Goal: Book appointment/travel/reservation

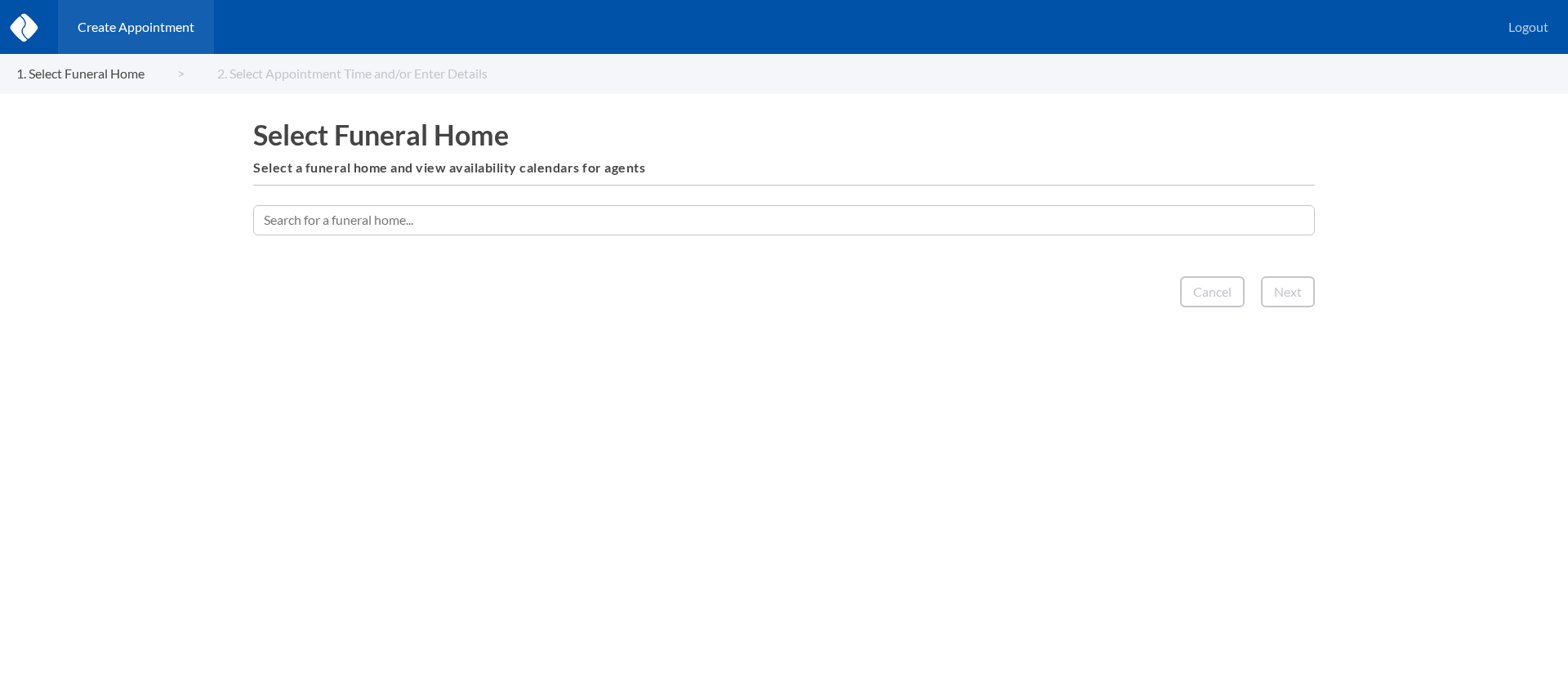
click at [709, 226] on input "text" at bounding box center [783, 219] width 1061 height 29
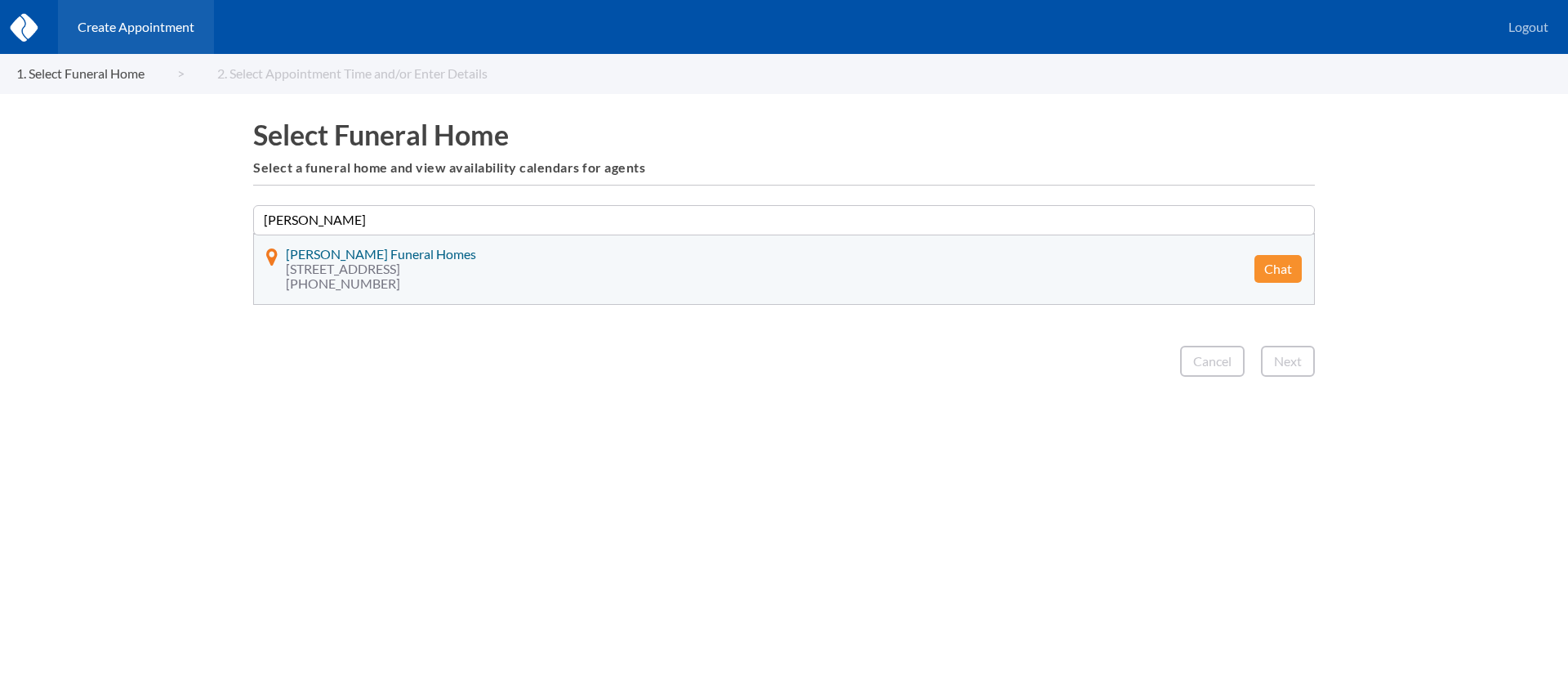
type input "[PERSON_NAME]"
click at [1282, 270] on button "Chat" at bounding box center [1278, 268] width 47 height 27
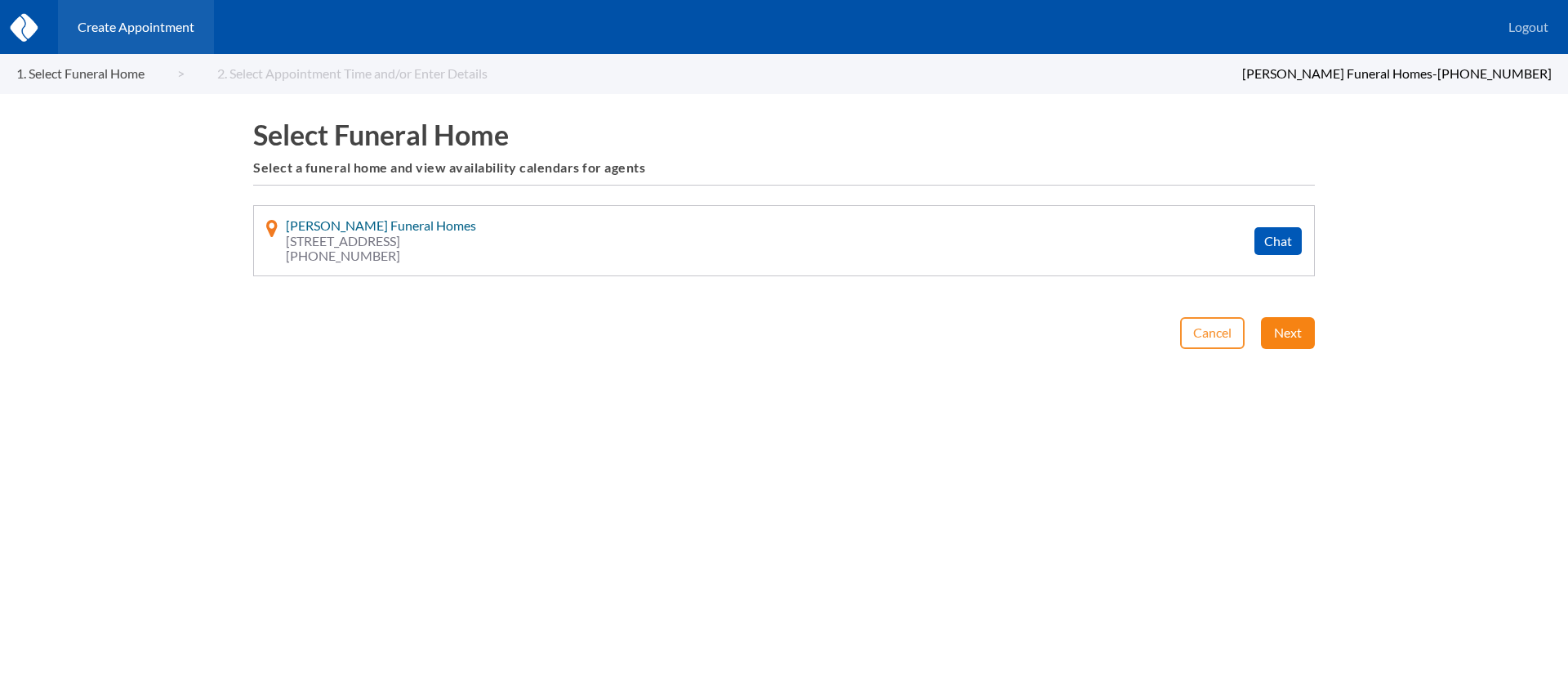
click at [1288, 327] on button "Next" at bounding box center [1288, 332] width 54 height 31
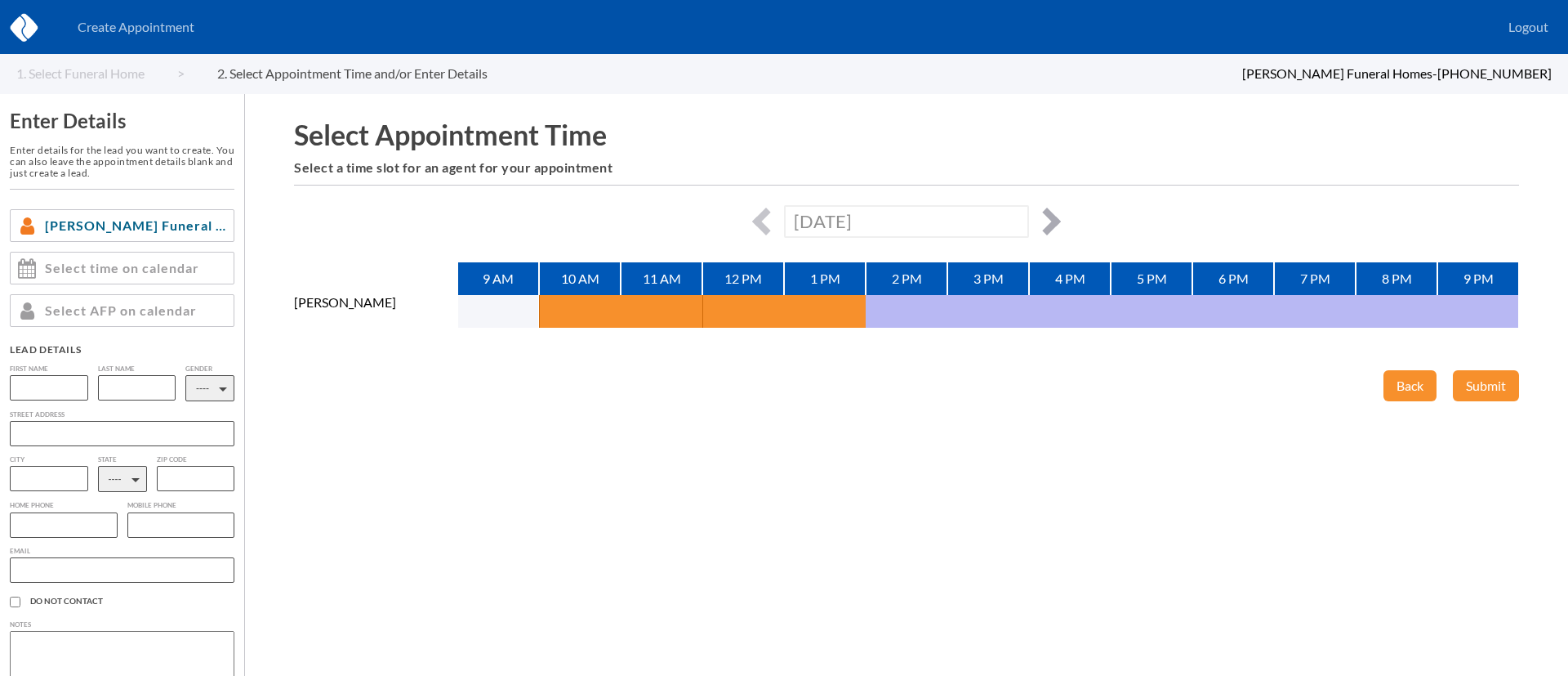
click at [1052, 223] on button "button" at bounding box center [1046, 221] width 27 height 27
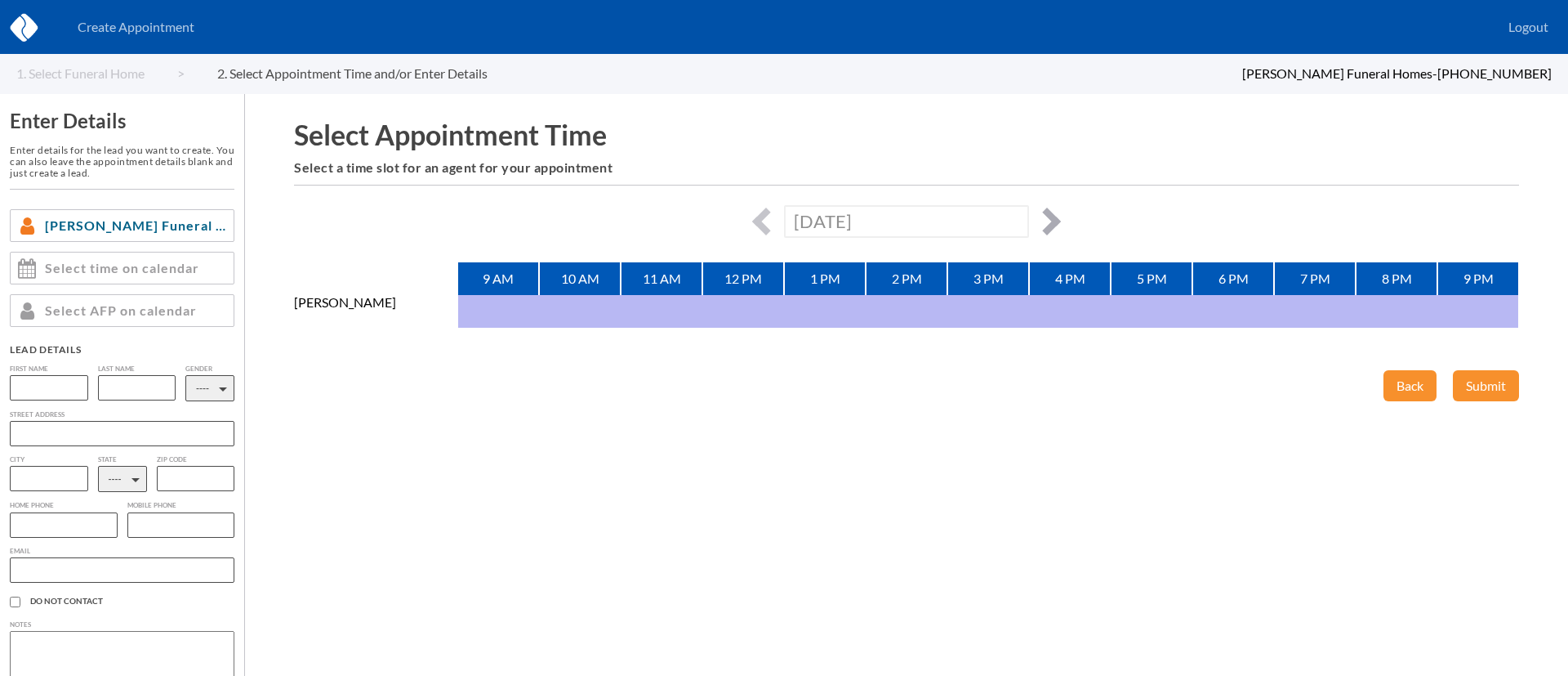
click at [1052, 223] on button "button" at bounding box center [1046, 221] width 27 height 27
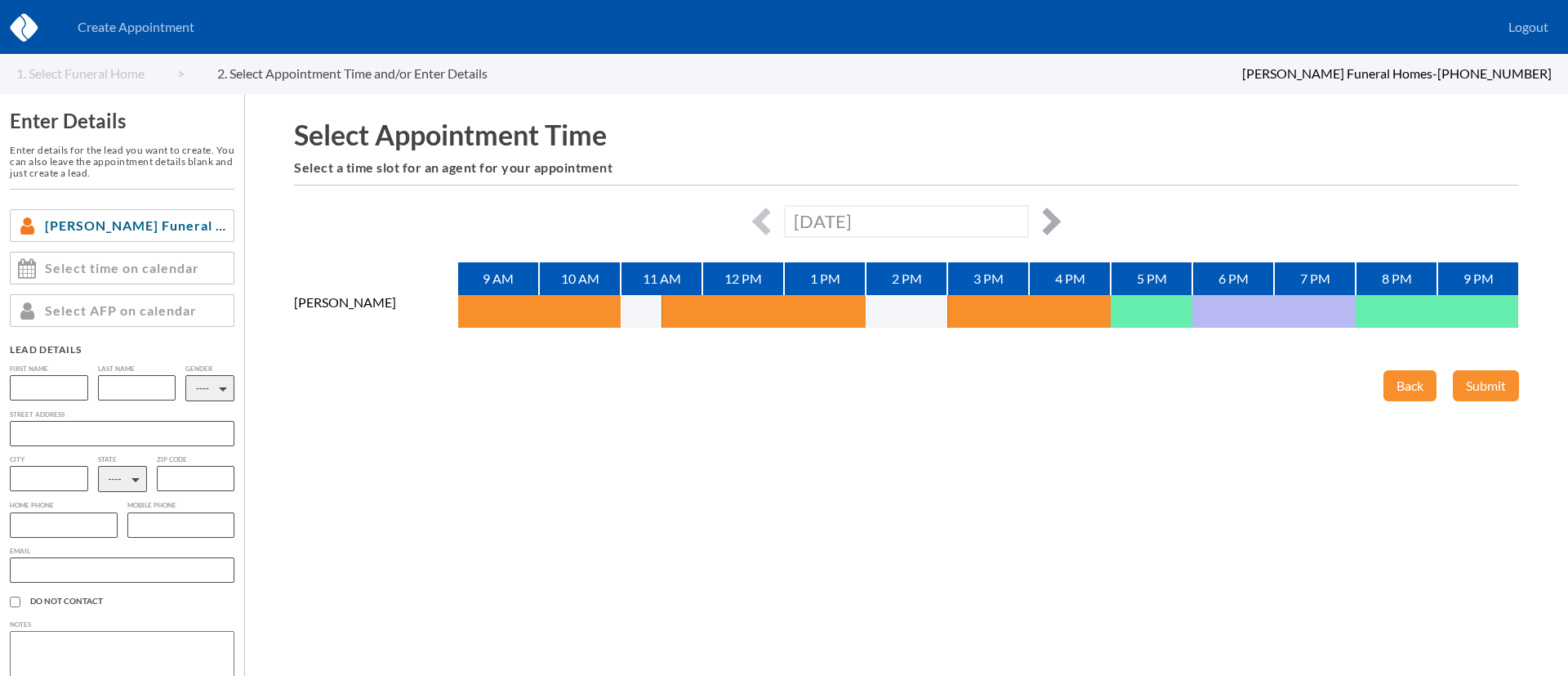
click at [1052, 223] on button "button" at bounding box center [1046, 221] width 27 height 27
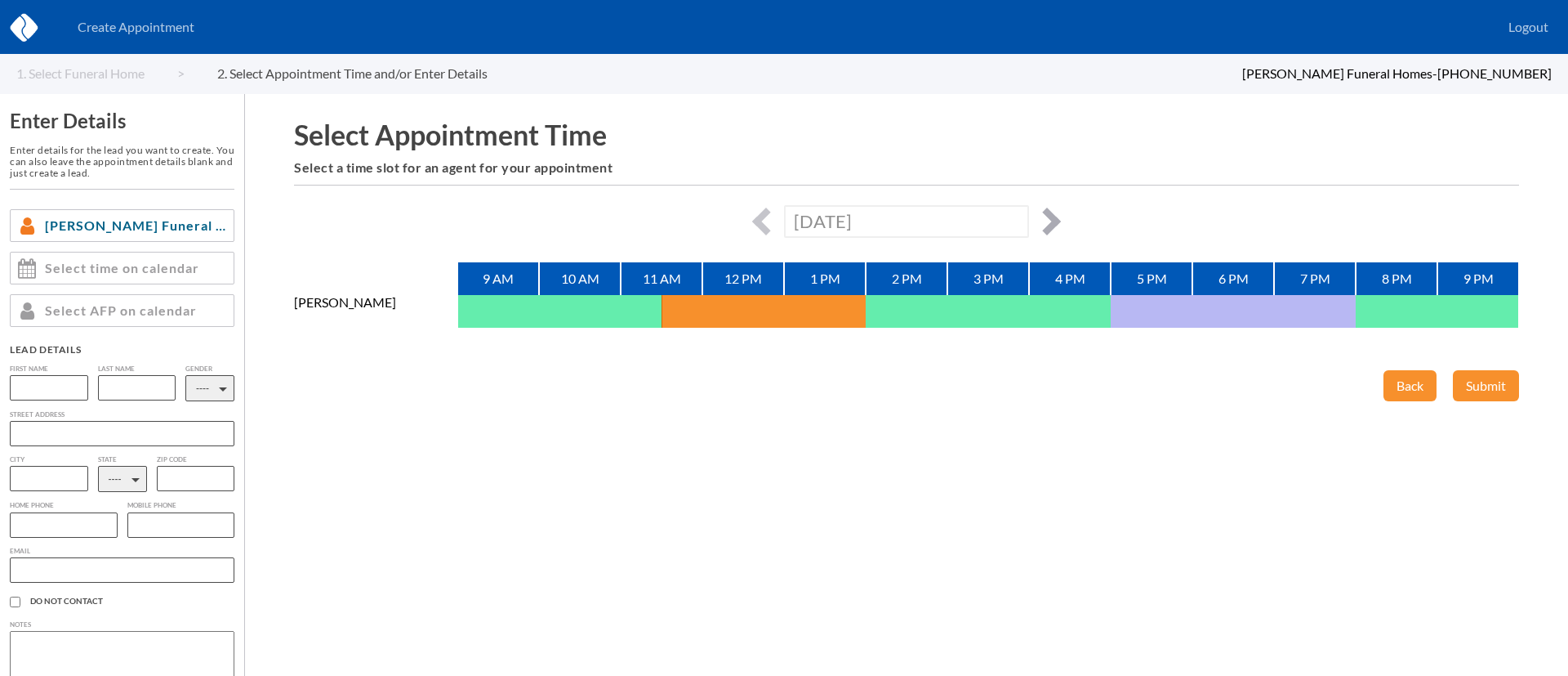
click at [1052, 223] on button "button" at bounding box center [1046, 221] width 27 height 27
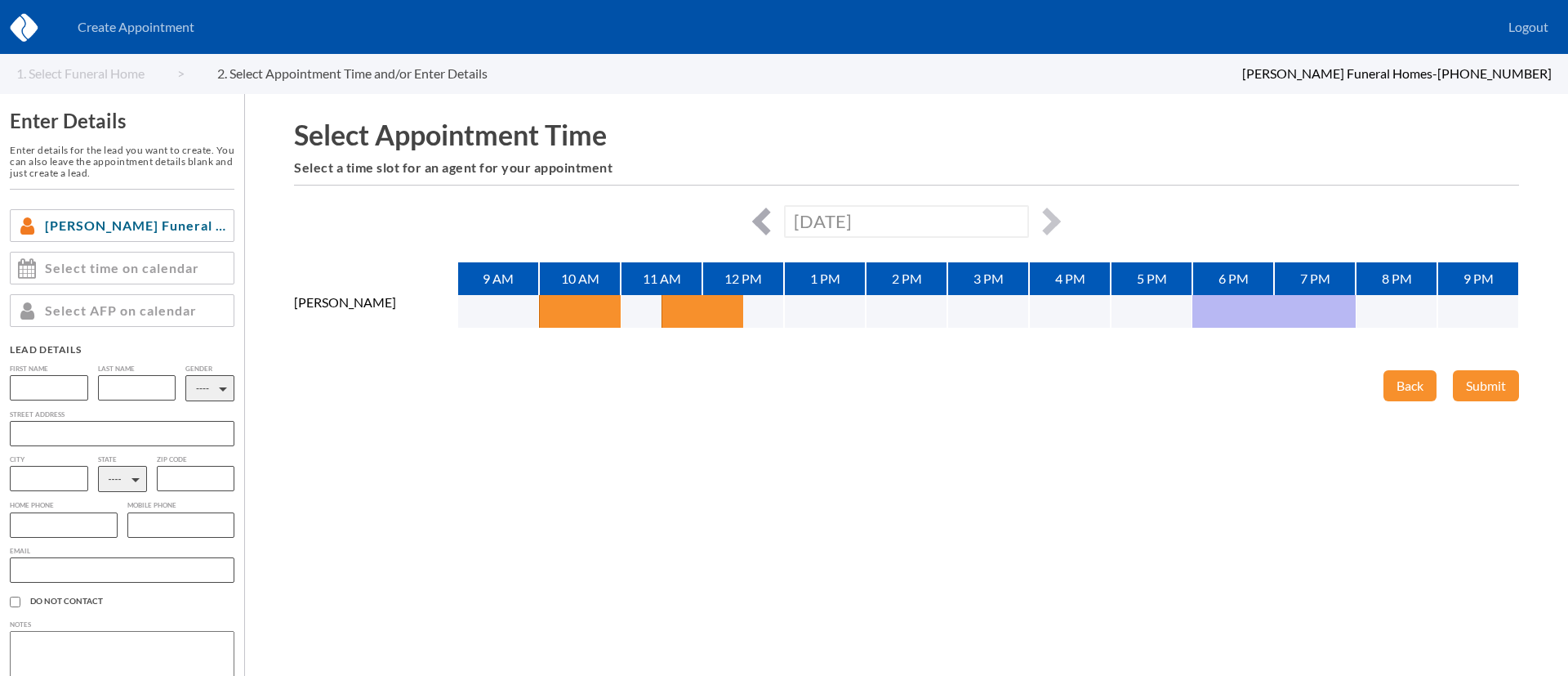
click at [763, 222] on button "button" at bounding box center [765, 221] width 27 height 27
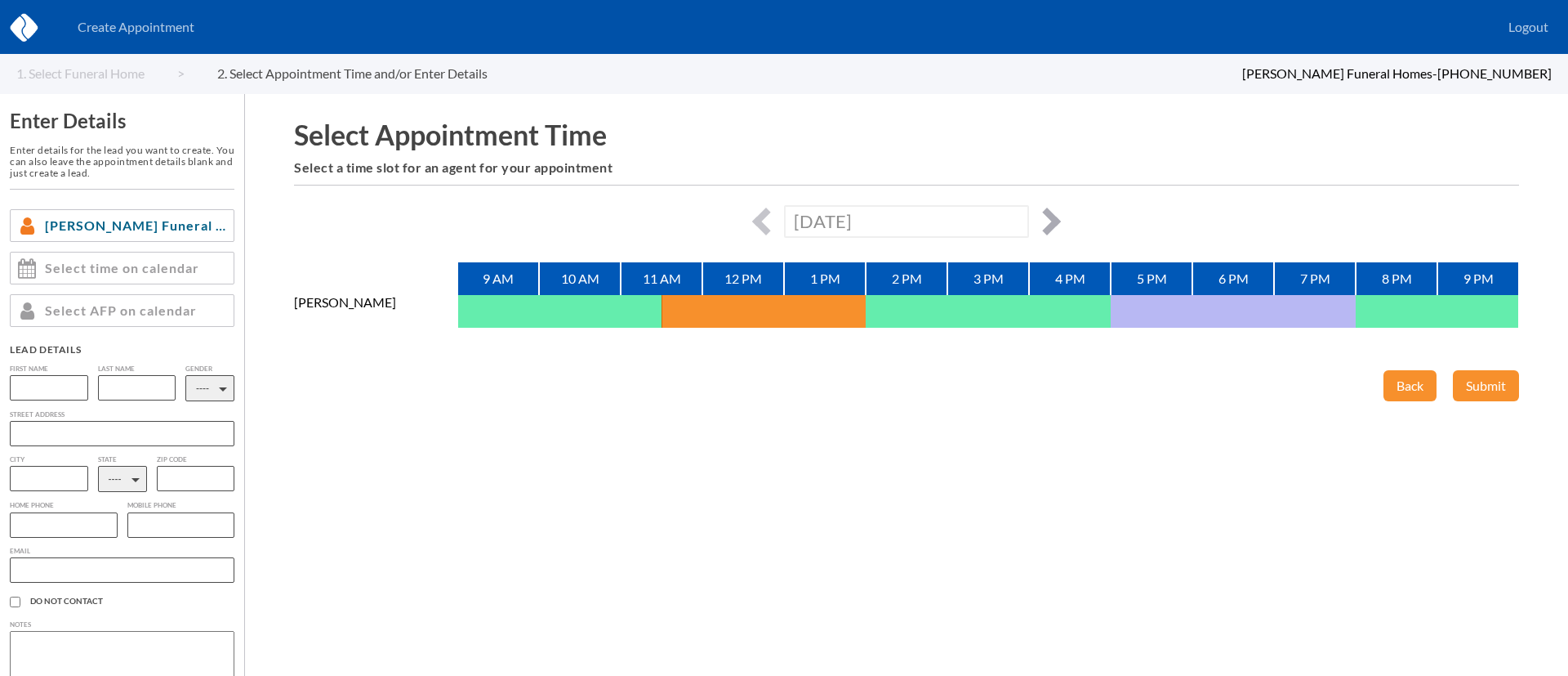
click at [1055, 221] on button "button" at bounding box center [1046, 221] width 27 height 27
type input "[DATE]"
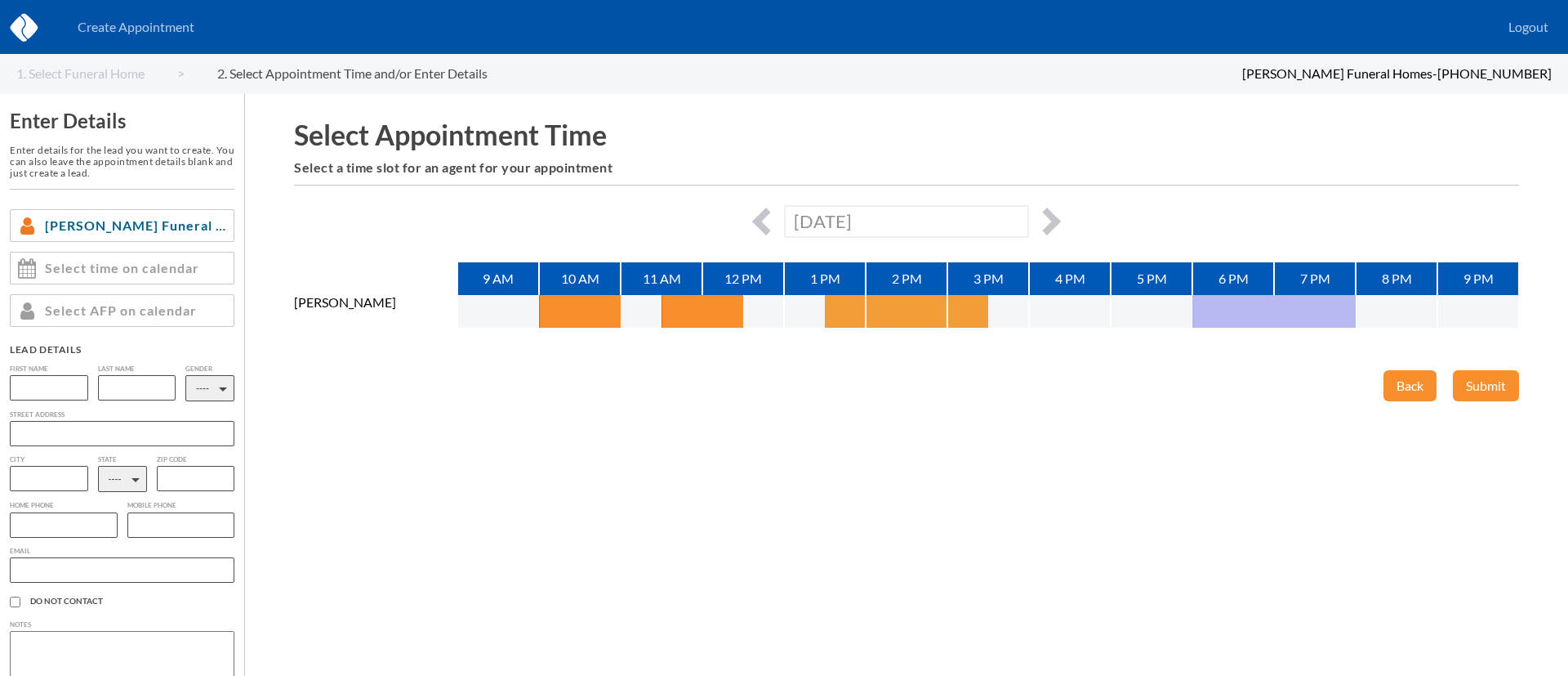
click at [825, 310] on button "button" at bounding box center [844, 311] width 41 height 33
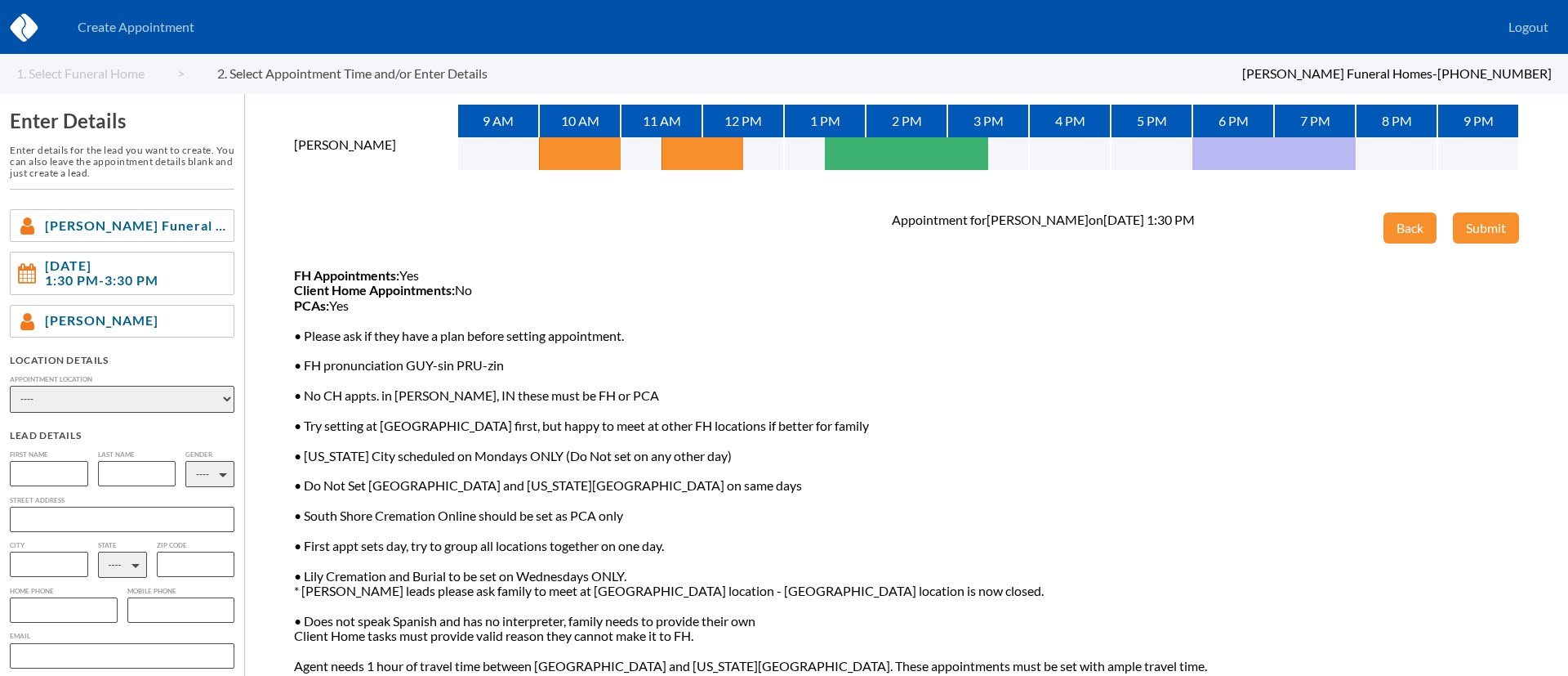
scroll to position [161, 0]
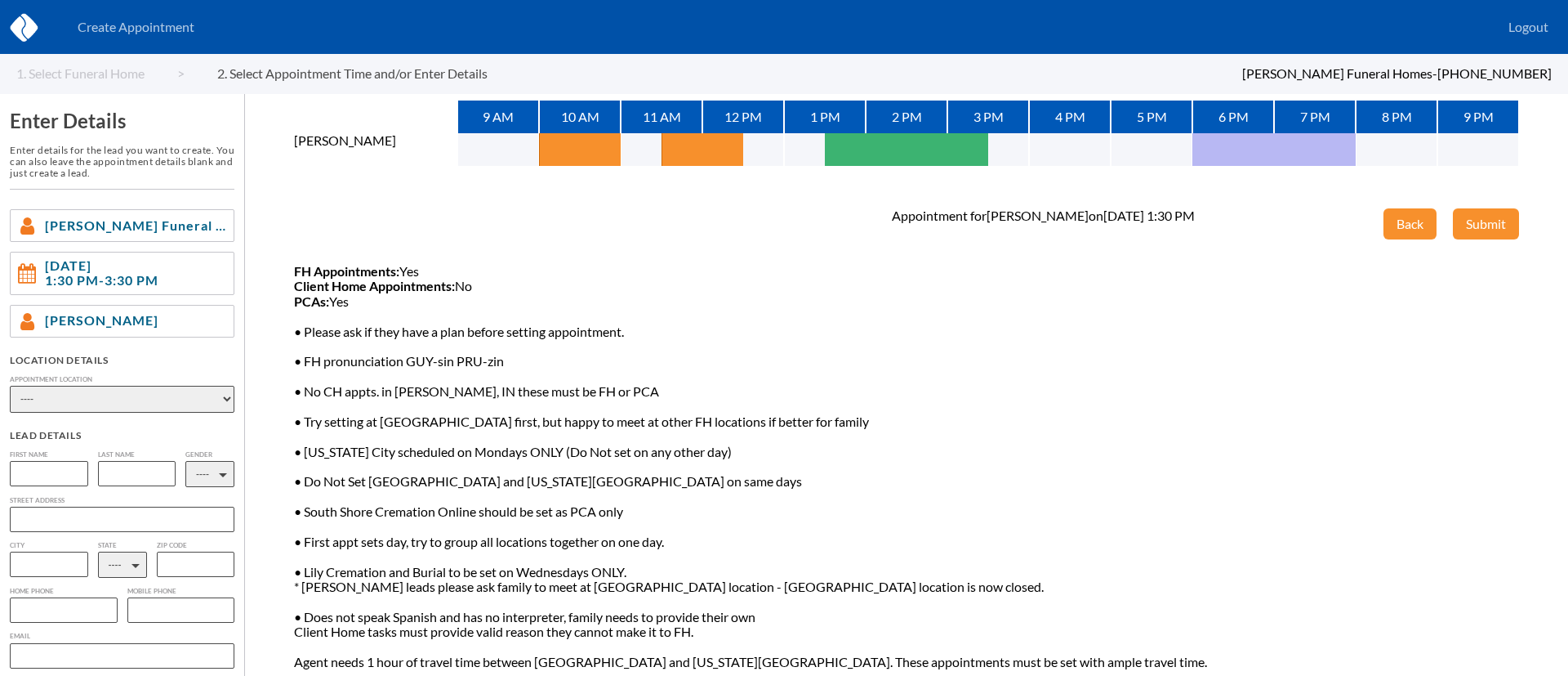
click at [142, 396] on select "---- Phone Consultation [PERSON_NAME][GEOGRAPHIC_DATA] Funeral and Cremation Se…" at bounding box center [122, 399] width 225 height 27
drag, startPoint x: 995, startPoint y: 326, endPoint x: 1005, endPoint y: 326, distance: 10.0
click at [1002, 326] on span "FH Appointments: Yes Client Home Appointments: No PCAs: Yes • Please ask if the…" at bounding box center [751, 467] width 913 height 406
click at [766, 148] on button "button" at bounding box center [763, 149] width 41 height 33
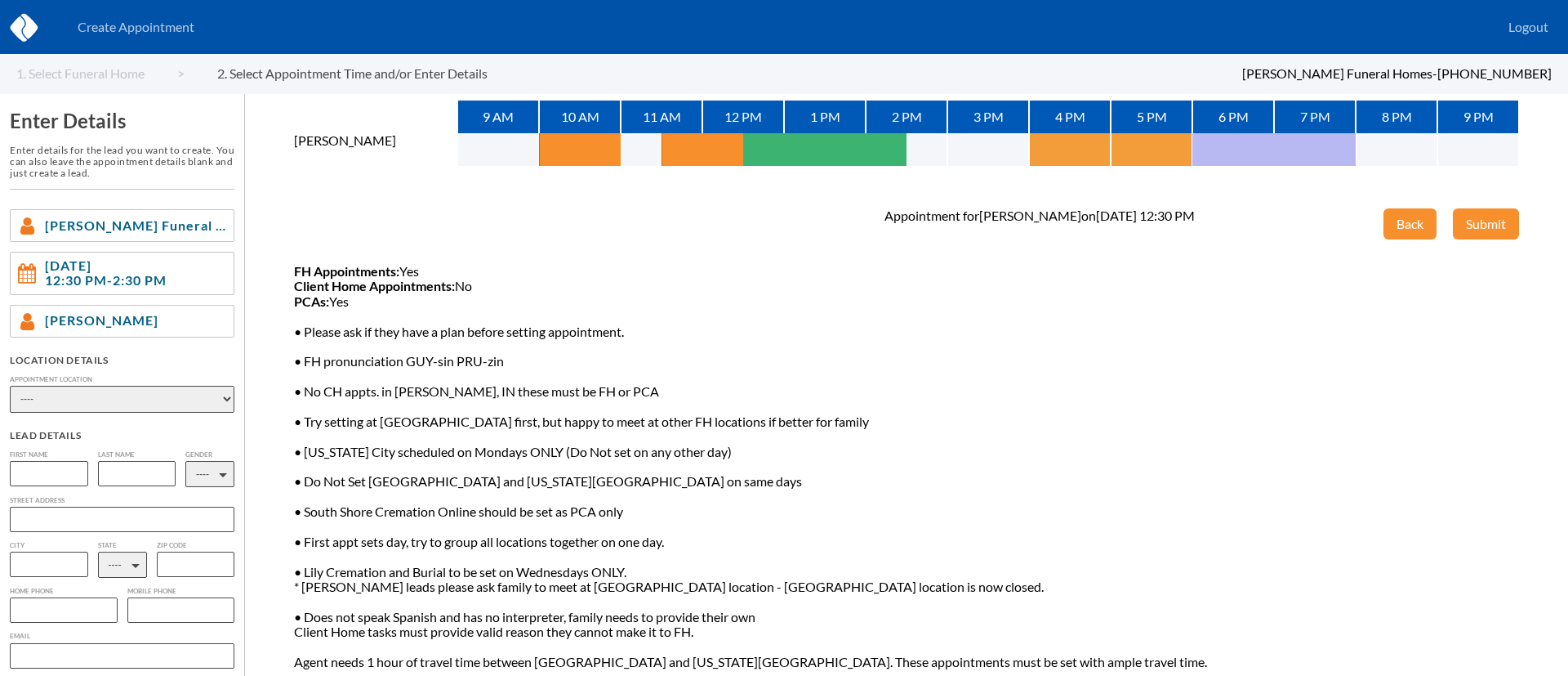
click at [1049, 152] on button "button" at bounding box center [1049, 149] width 41 height 33
